Goal: Transaction & Acquisition: Purchase product/service

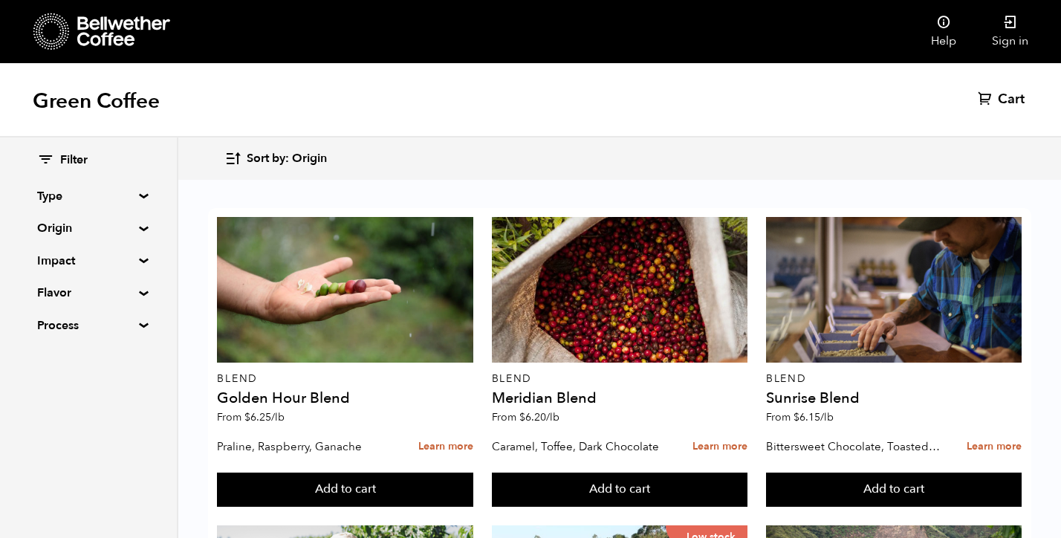
scroll to position [1010, 0]
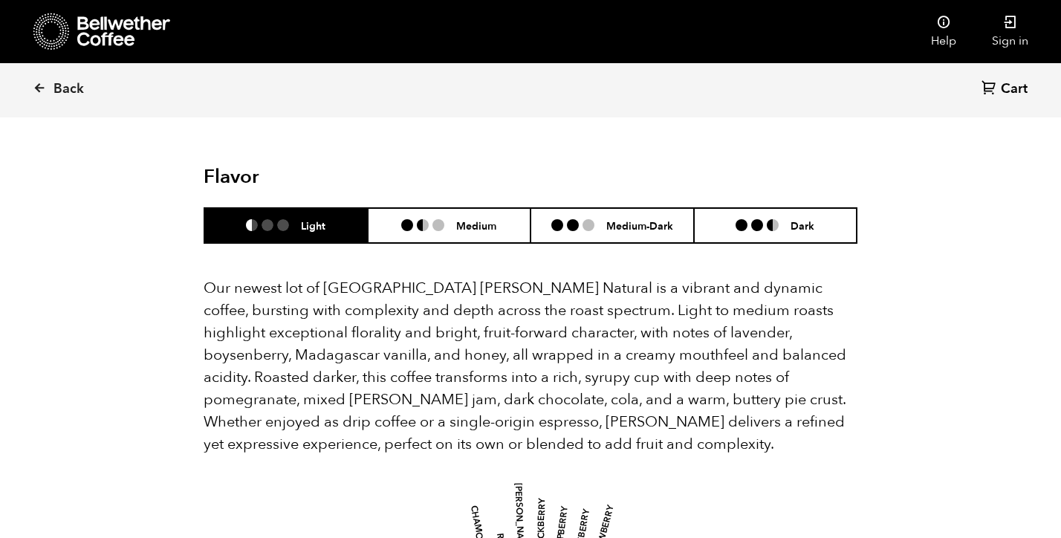
scroll to position [1296, 0]
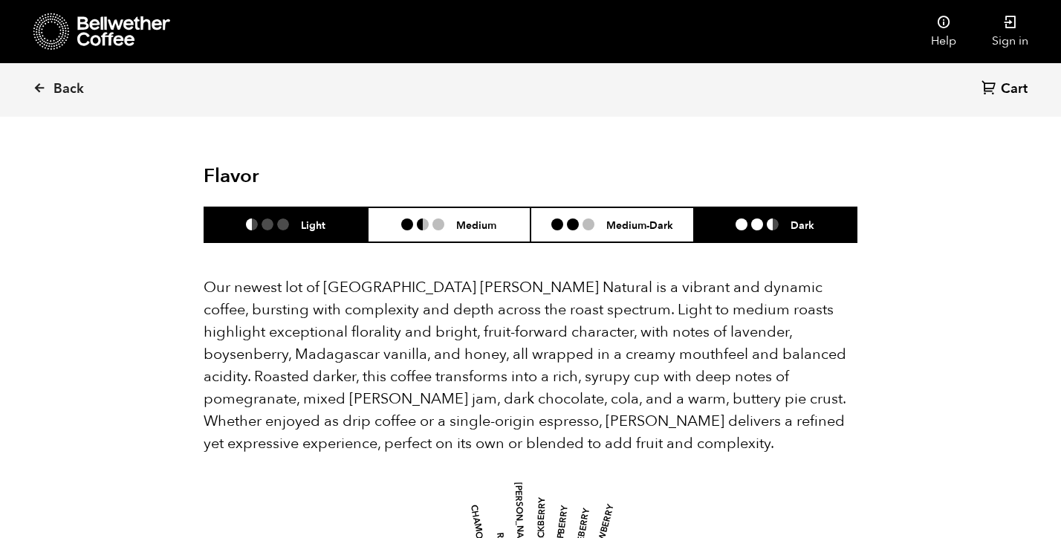
click at [814, 207] on li "Dark" at bounding box center [775, 224] width 163 height 35
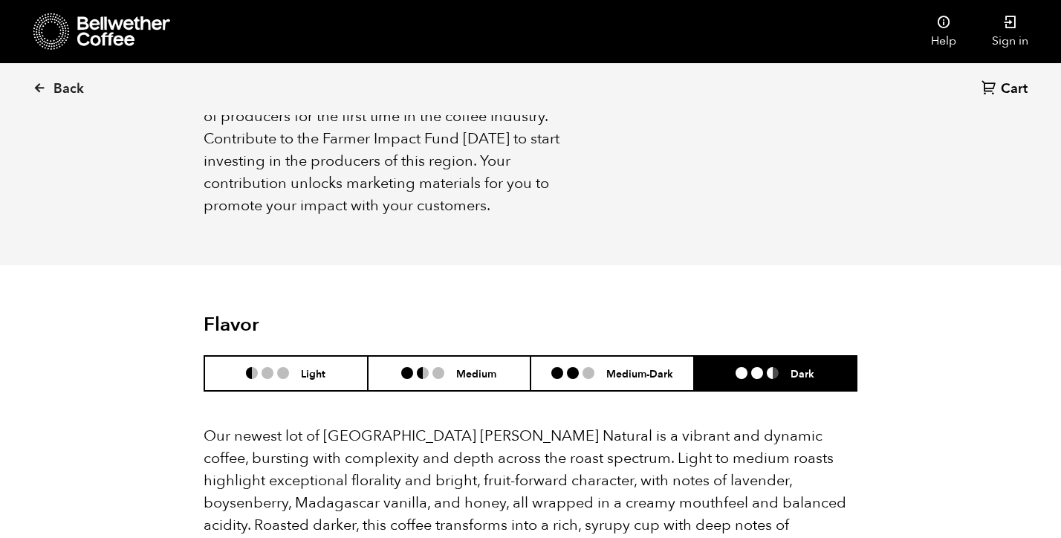
scroll to position [1152, 0]
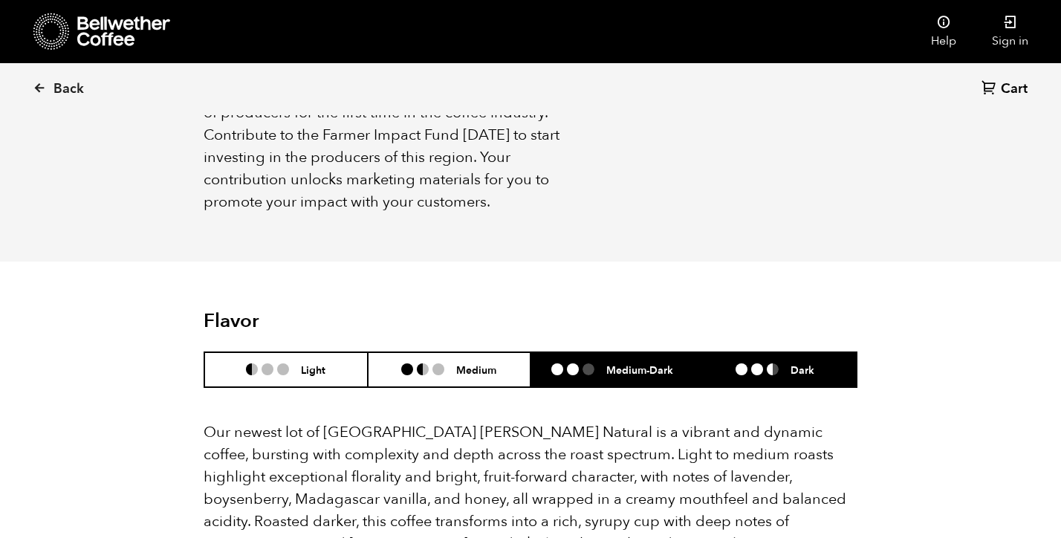
click at [594, 363] on li at bounding box center [588, 369] width 12 height 12
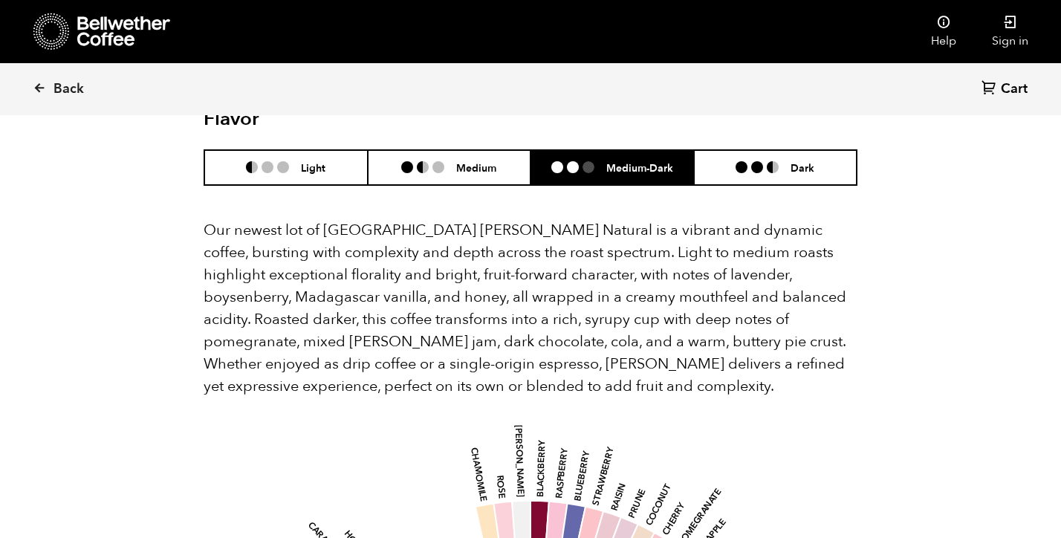
scroll to position [1336, 0]
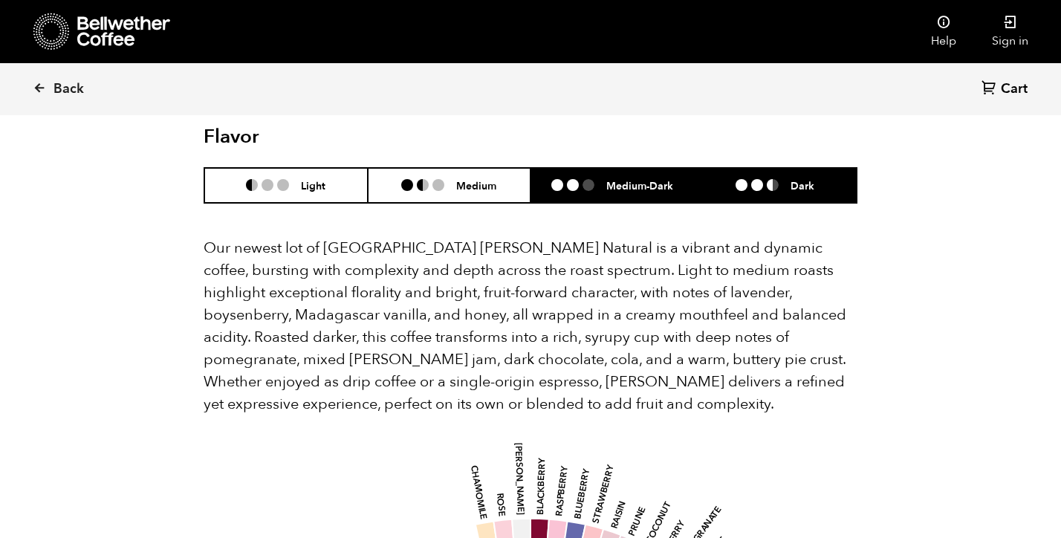
click at [803, 171] on li "Dark" at bounding box center [775, 185] width 163 height 35
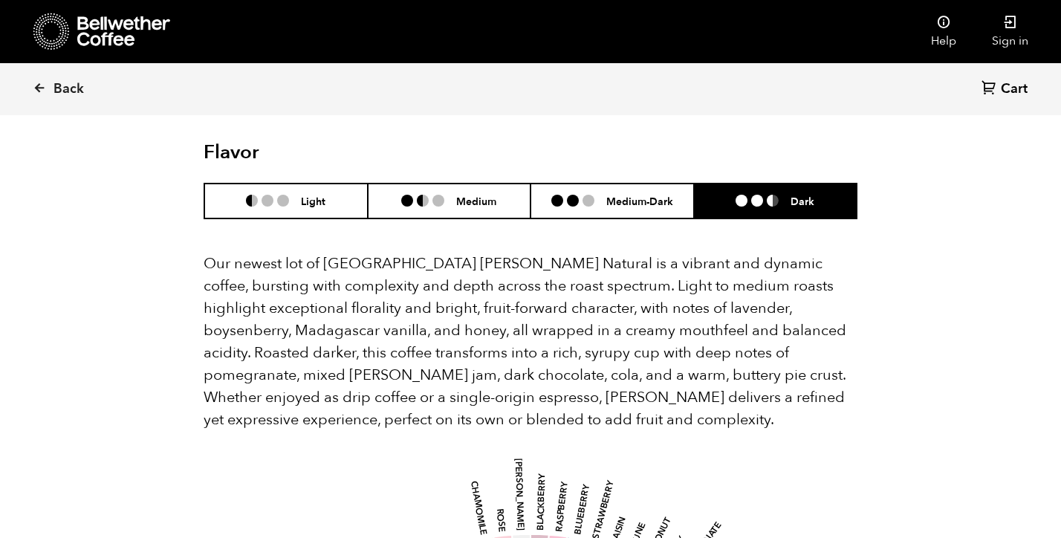
scroll to position [1312, 0]
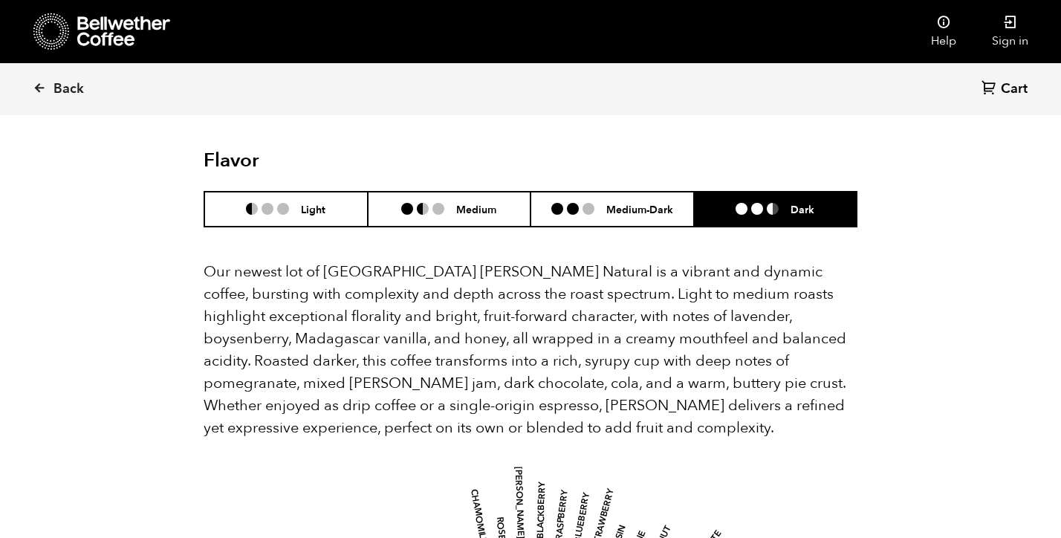
click at [771, 192] on li "Dark" at bounding box center [775, 209] width 163 height 35
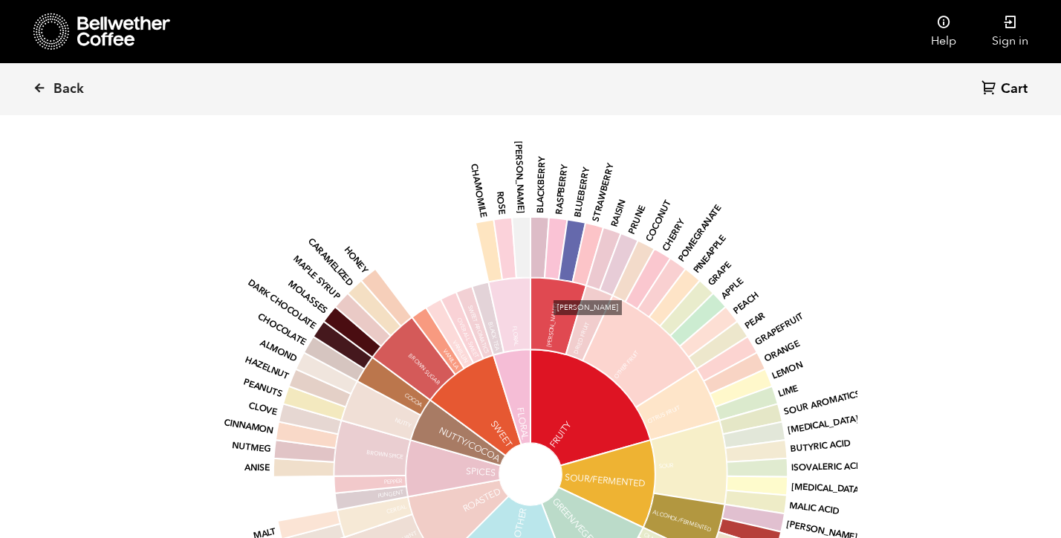
scroll to position [1635, 0]
